Goal: Information Seeking & Learning: Find specific fact

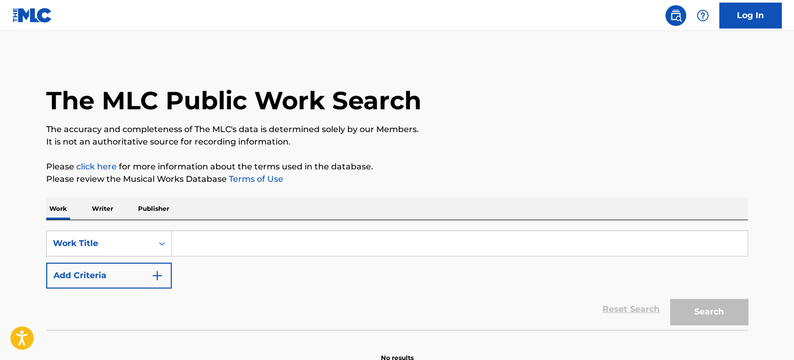
paste input "DREAMS"
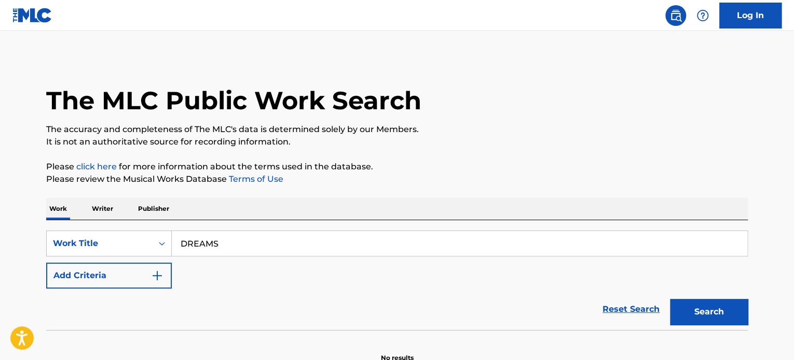
click at [254, 251] on input "DREAMS" at bounding box center [459, 243] width 575 height 25
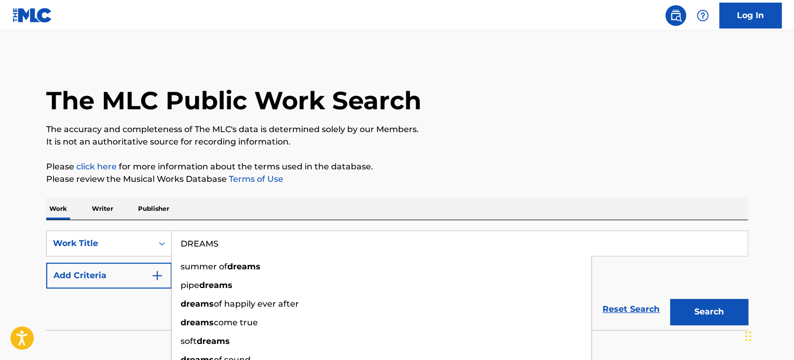
type input "DREAMS"
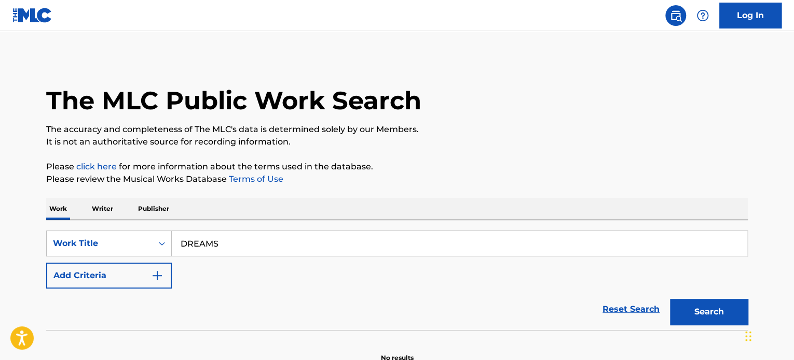
click at [104, 277] on button "Add Criteria" at bounding box center [109, 276] width 126 height 26
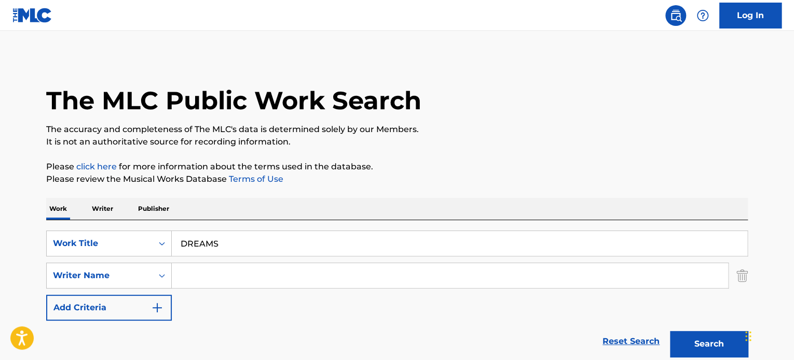
paste input "[PERSON_NAME]"
click at [222, 278] on input "[PERSON_NAME]" at bounding box center [450, 275] width 556 height 25
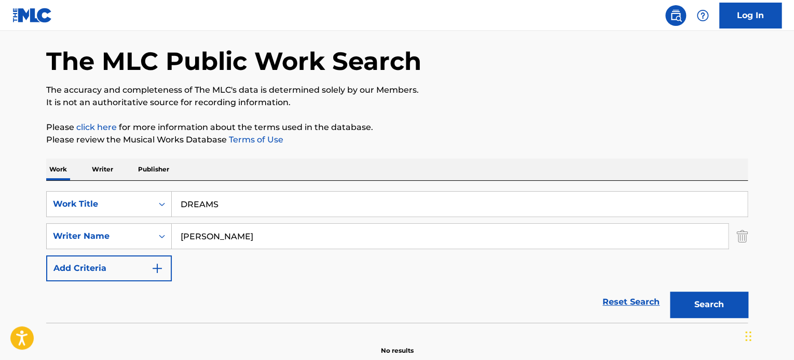
scroll to position [89, 0]
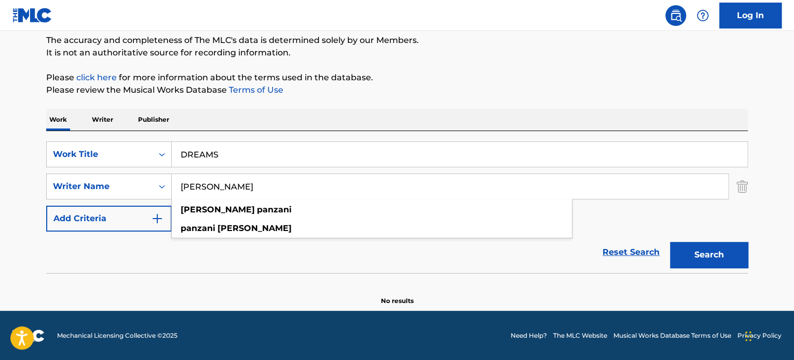
type input "[PERSON_NAME]"
click at [713, 257] on button "Search" at bounding box center [709, 255] width 78 height 26
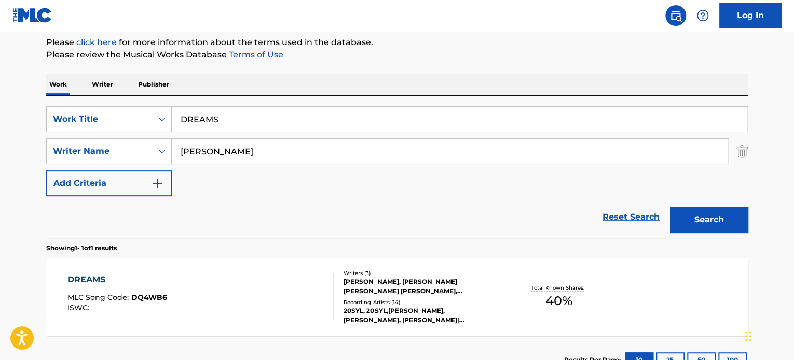
scroll to position [141, 0]
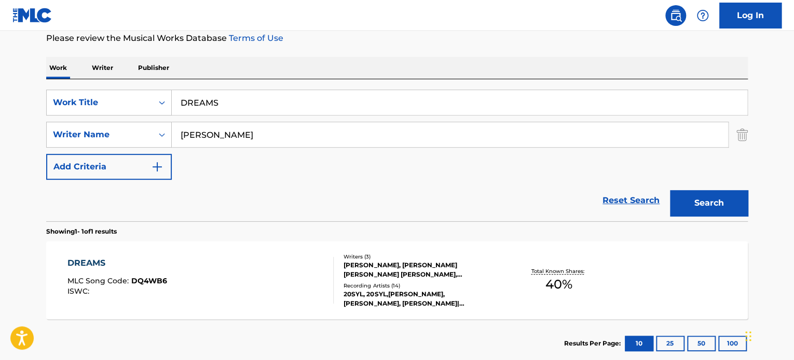
click at [241, 261] on div "DREAMS MLC Song Code : DQ4WB6 ISWC :" at bounding box center [200, 280] width 267 height 47
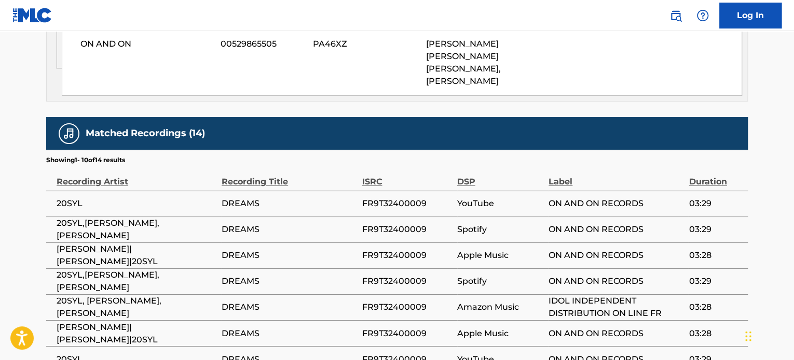
scroll to position [674, 0]
